Goal: Task Accomplishment & Management: Use online tool/utility

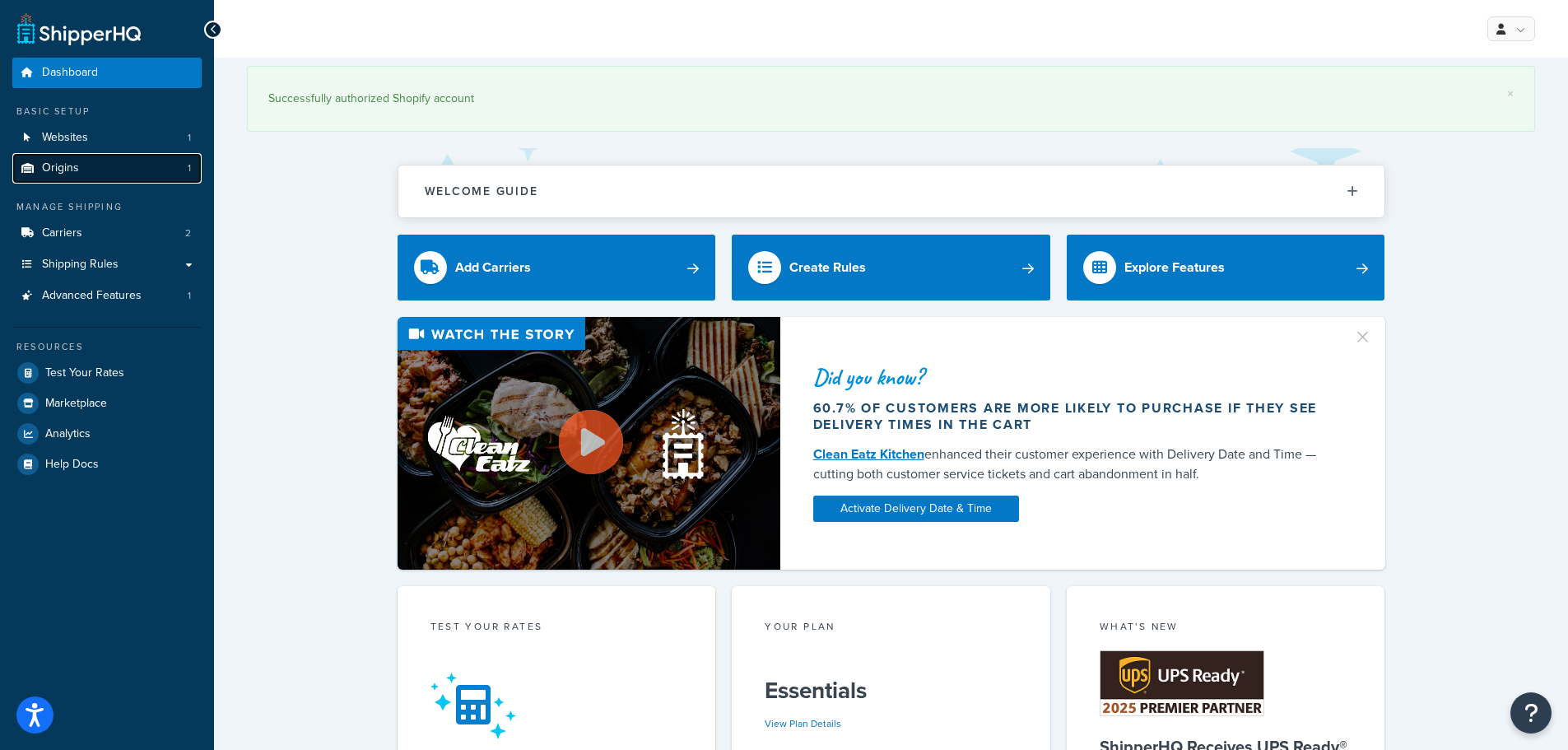
click at [86, 159] on link "Origins 1" at bounding box center [106, 168] width 189 height 31
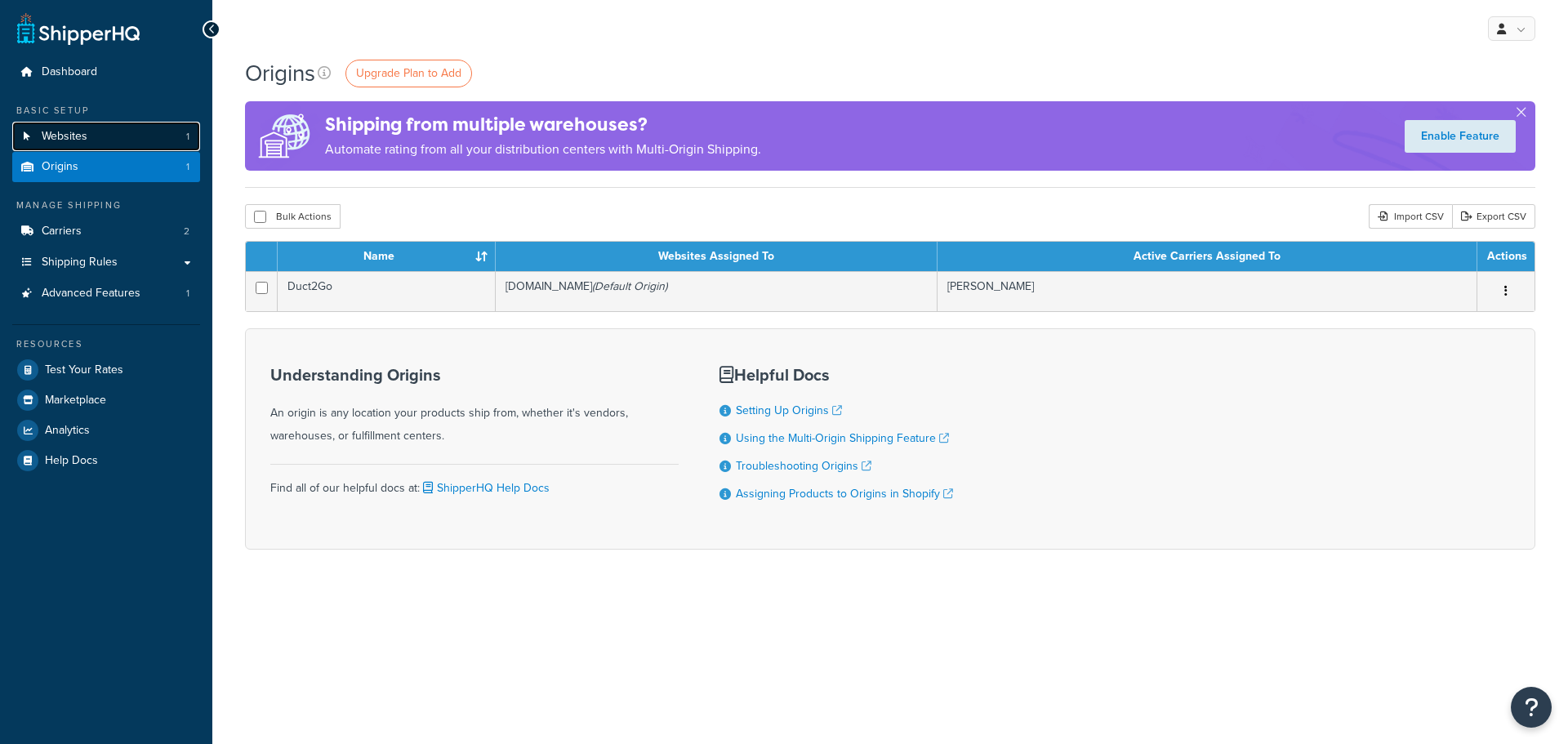
drag, startPoint x: 0, startPoint y: 0, endPoint x: 94, endPoint y: 136, distance: 165.3
click at [94, 136] on link "Websites 1" at bounding box center [105, 137] width 188 height 31
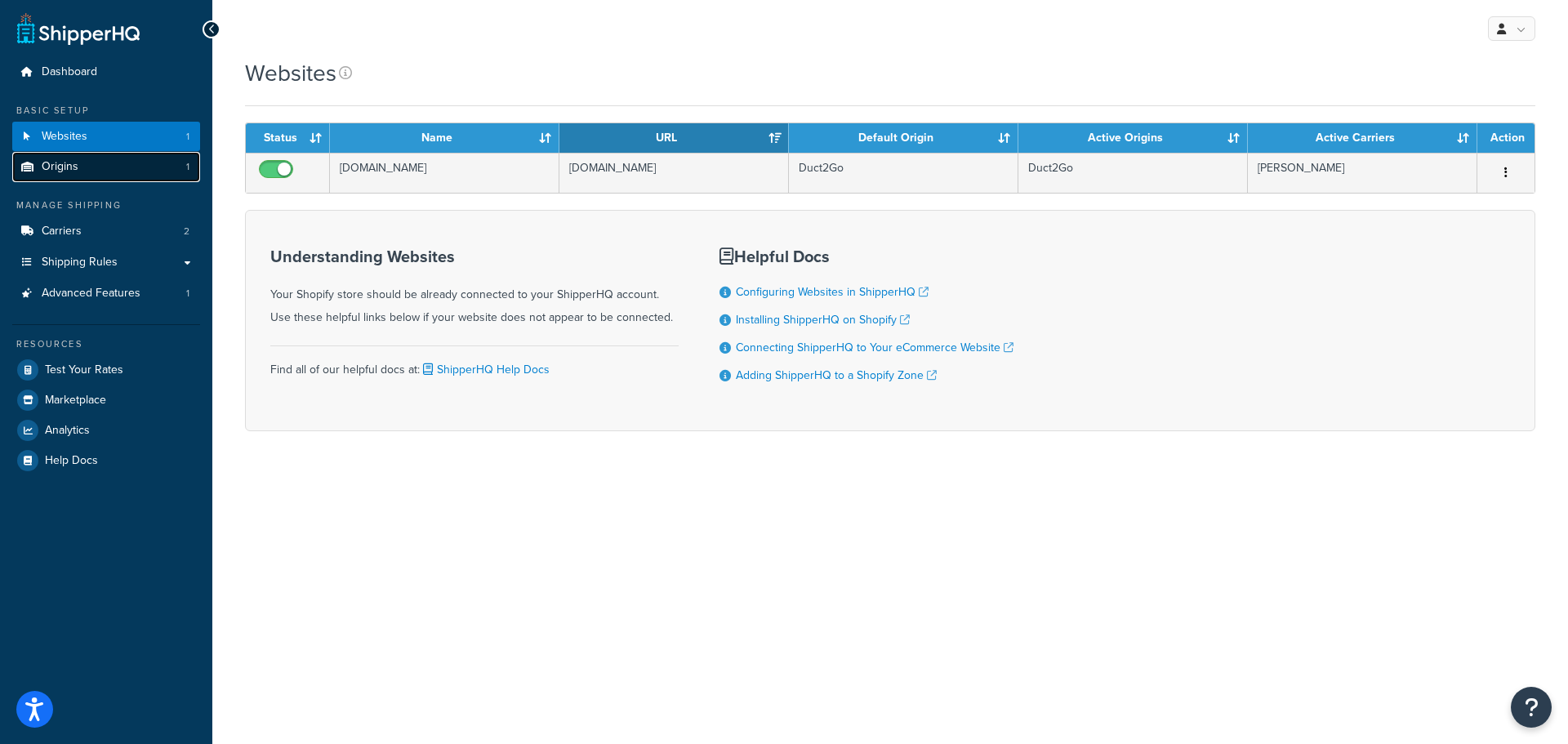
click at [98, 167] on link "Origins 1" at bounding box center [105, 167] width 188 height 31
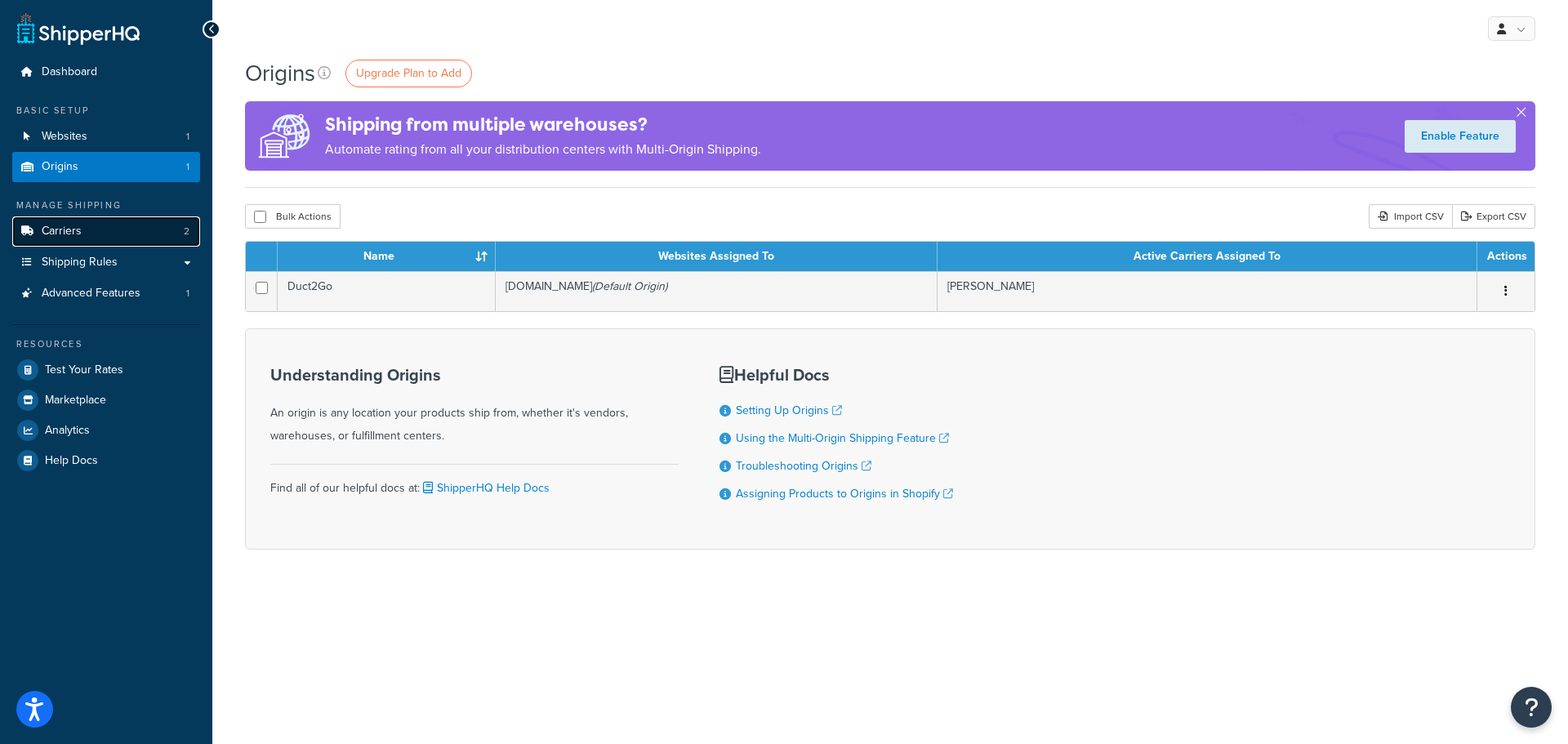
click at [77, 242] on link "Carriers 2" at bounding box center [105, 231] width 188 height 31
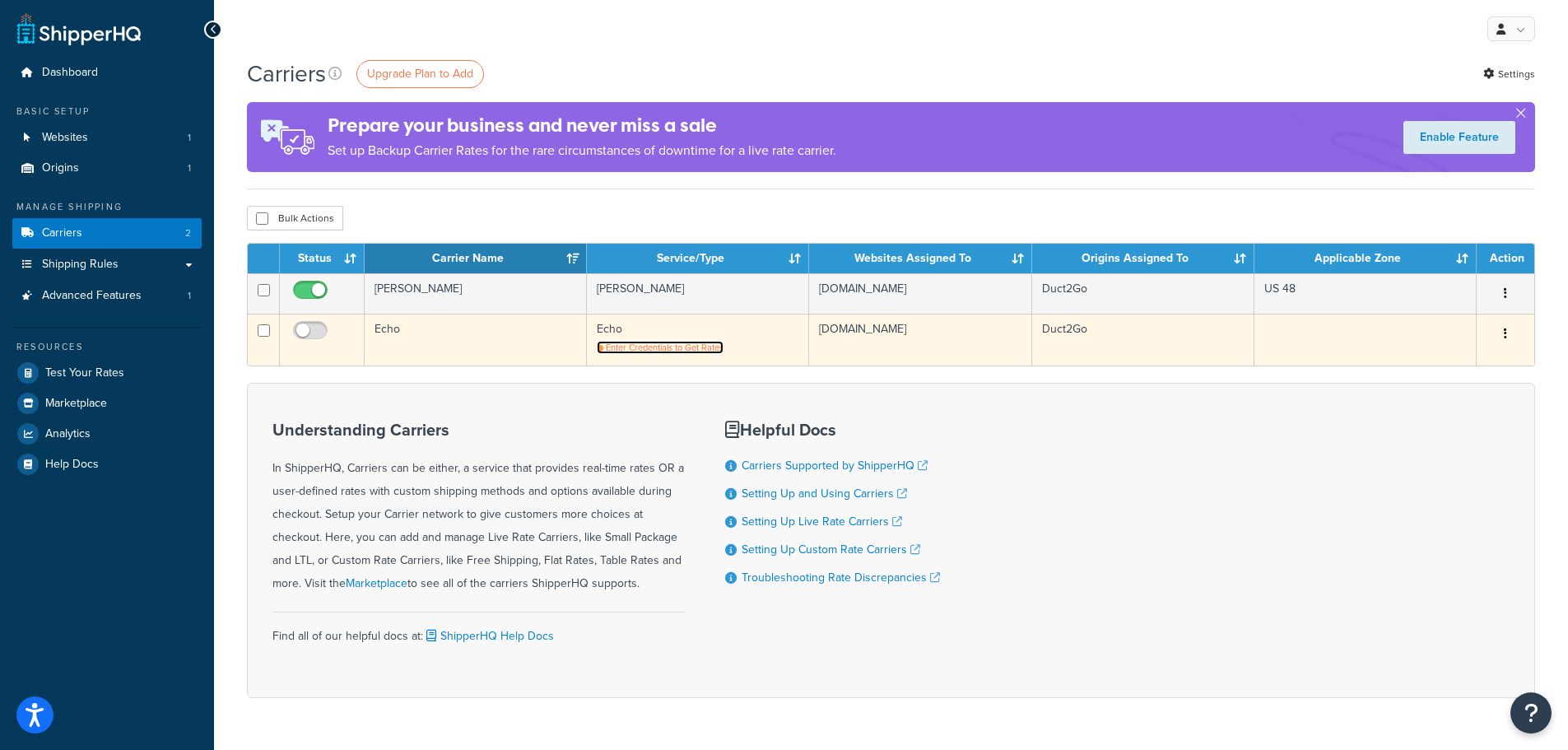
click at [668, 348] on span "Enter Credentials to Get Rates" at bounding box center [665, 348] width 117 height 13
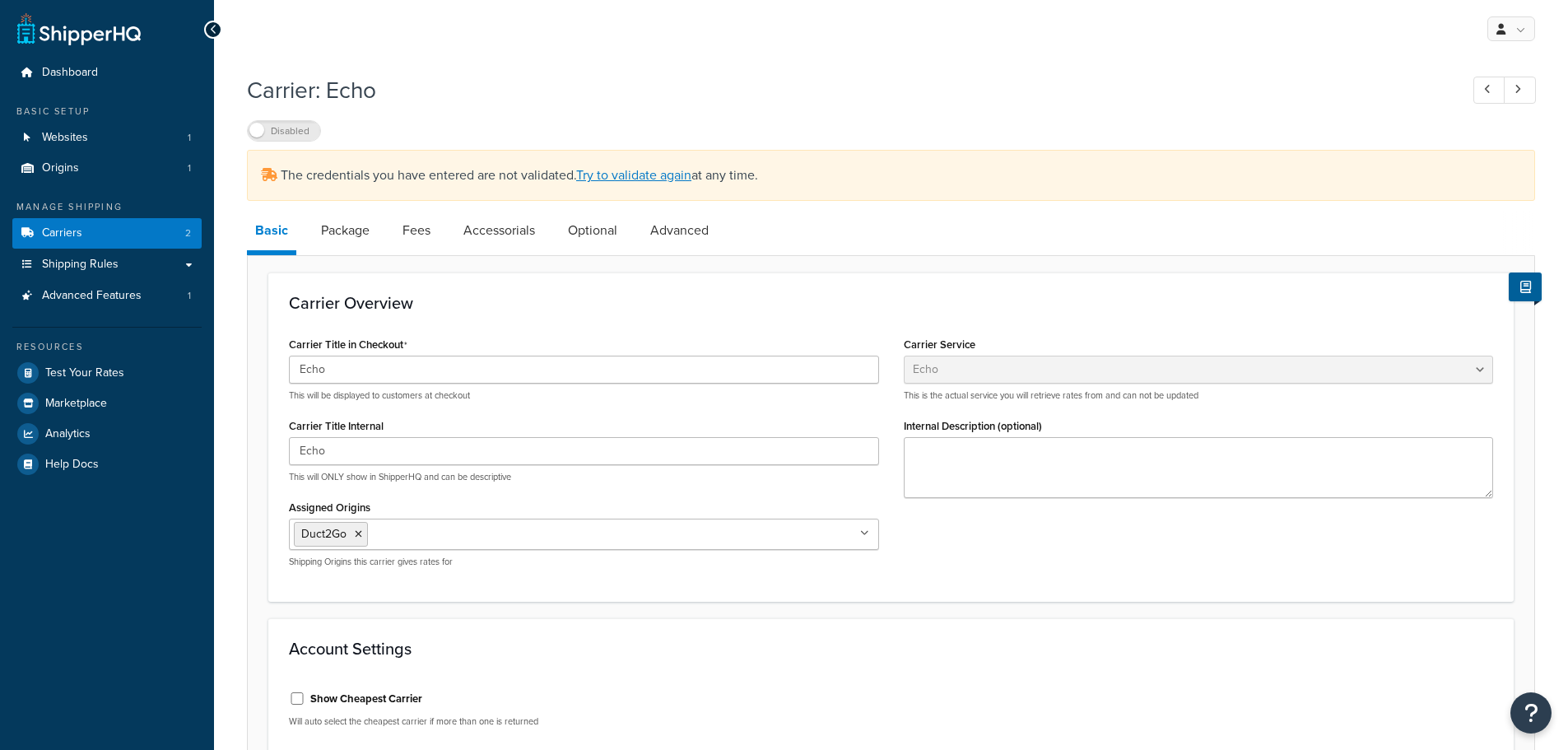
select select "echoFreight"
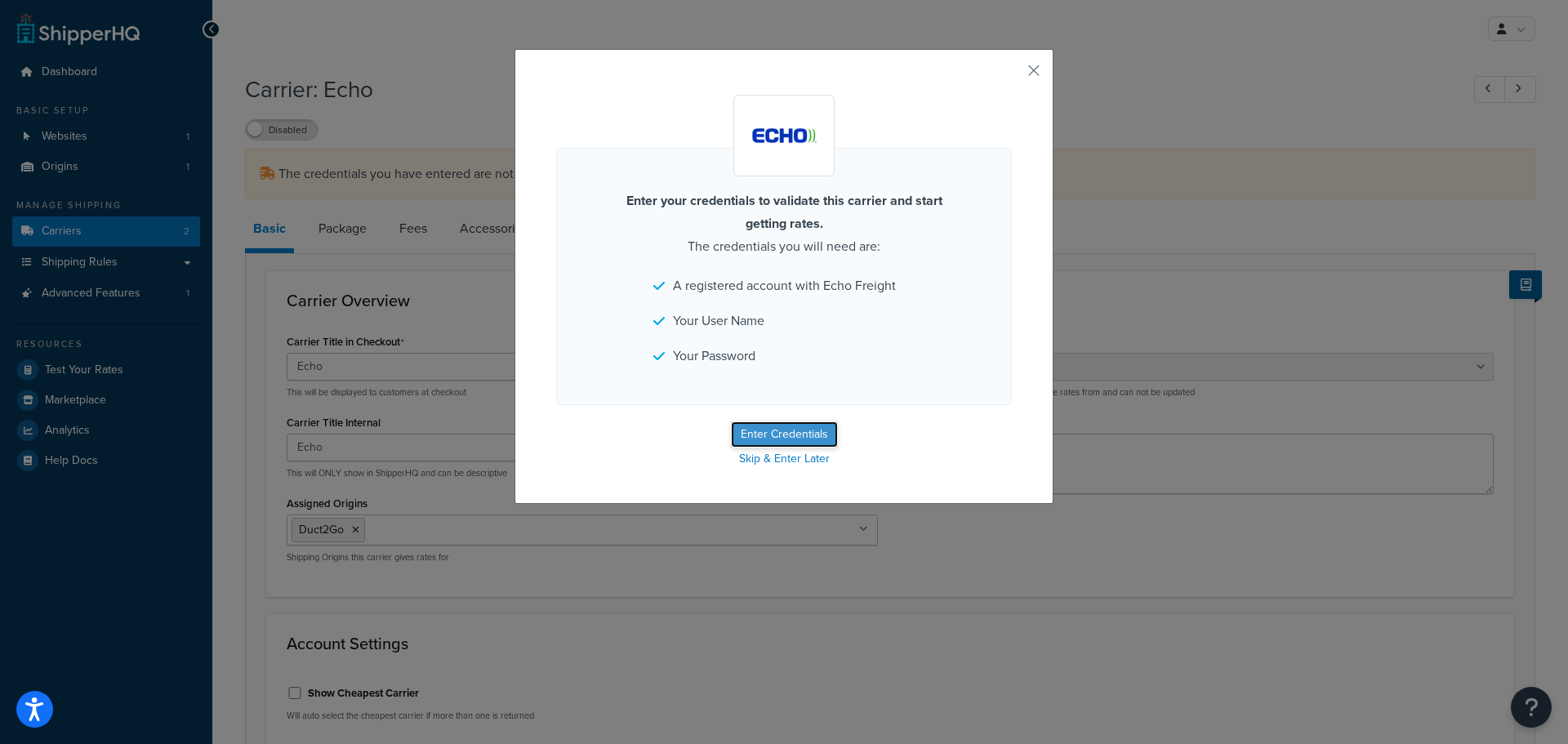
click at [773, 429] on button "Enter Credentials" at bounding box center [784, 435] width 107 height 26
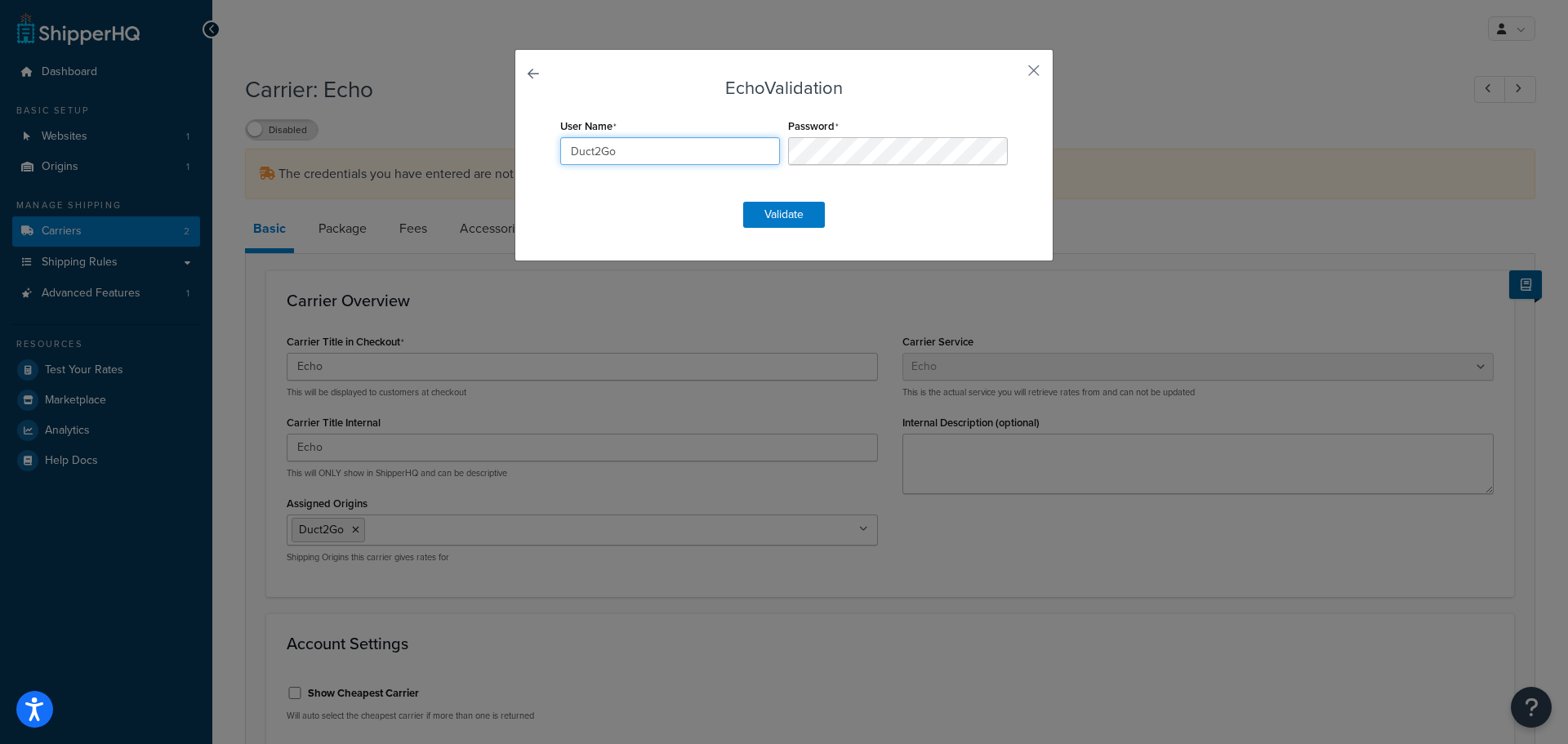
click at [667, 155] on input "Duct2Go" at bounding box center [671, 151] width 220 height 28
click at [774, 217] on button "Validate" at bounding box center [784, 215] width 81 height 26
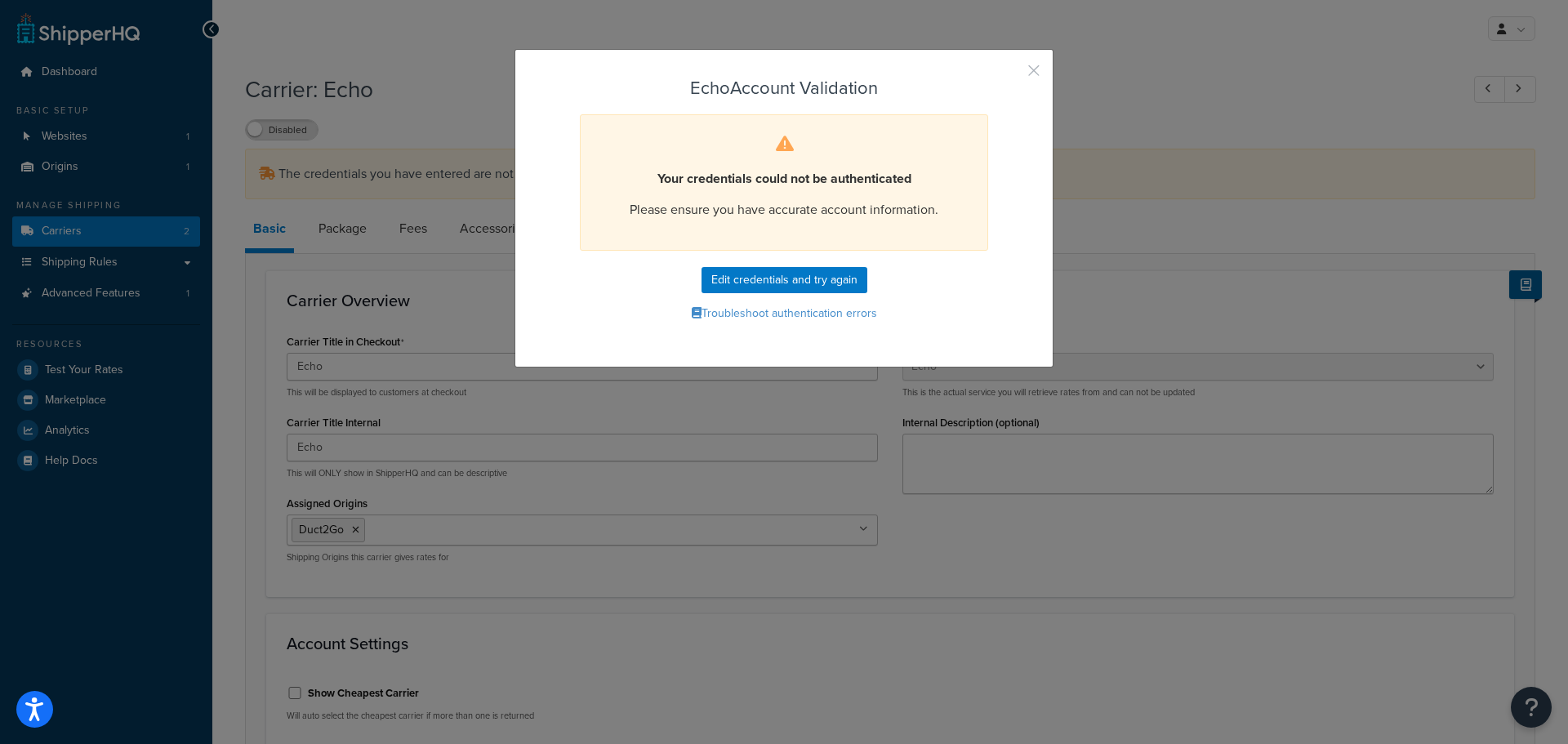
drag, startPoint x: 1033, startPoint y: 77, endPoint x: 1015, endPoint y: 84, distance: 19.3
click at [1012, 77] on button "button" at bounding box center [1010, 76] width 4 height 4
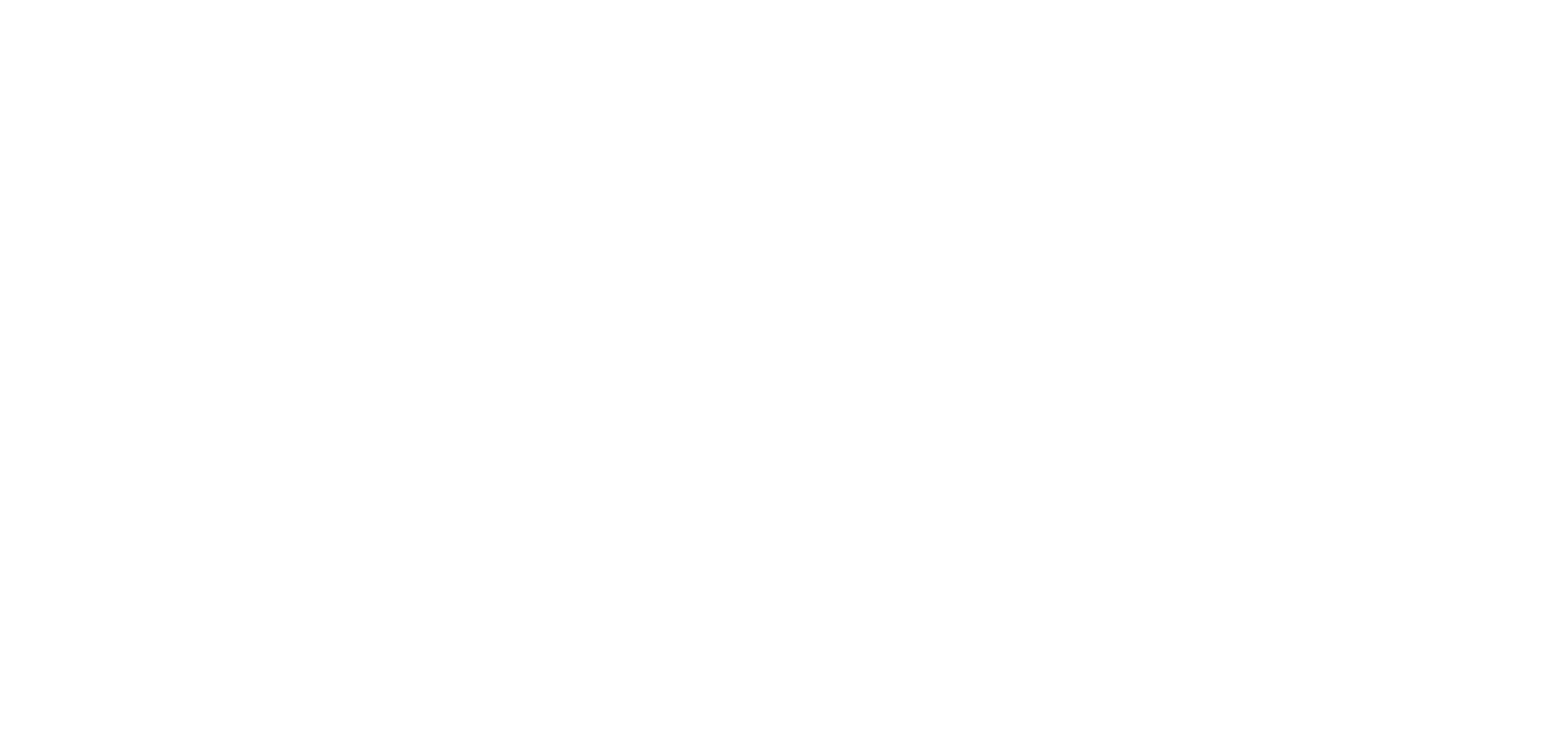
select select "echoFreight"
